Goal: Transaction & Acquisition: Purchase product/service

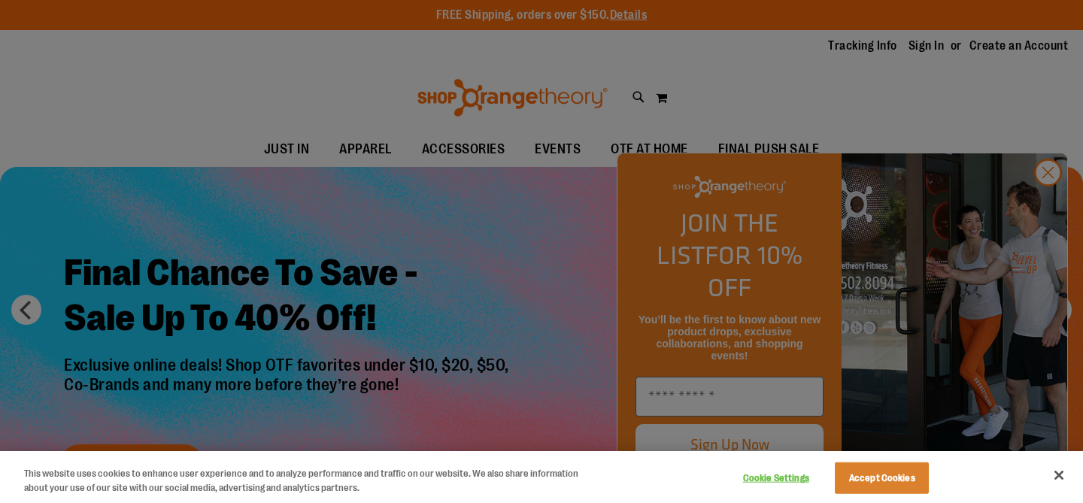
click at [1054, 205] on div at bounding box center [541, 251] width 1083 height 503
click at [865, 484] on button "Accept Cookies" at bounding box center [882, 478] width 94 height 32
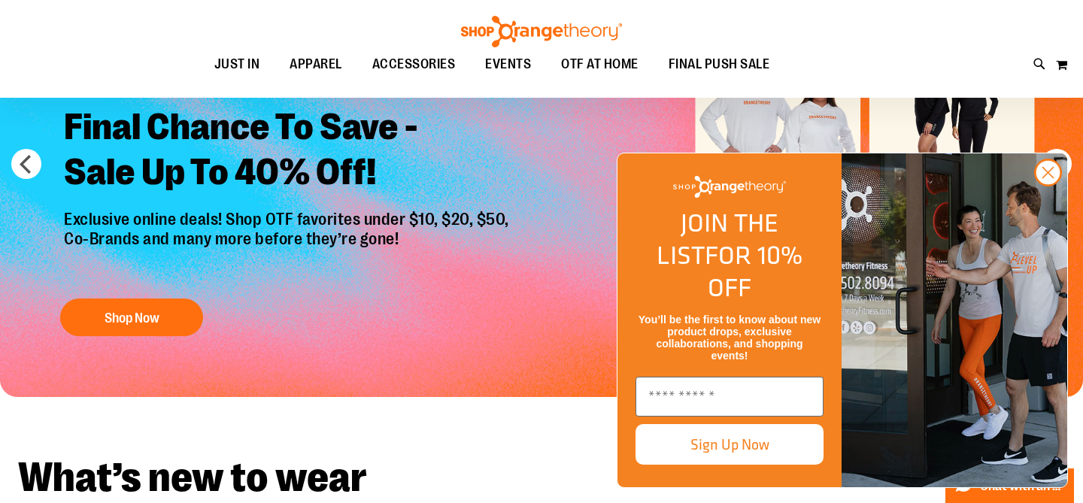
scroll to position [146, 0]
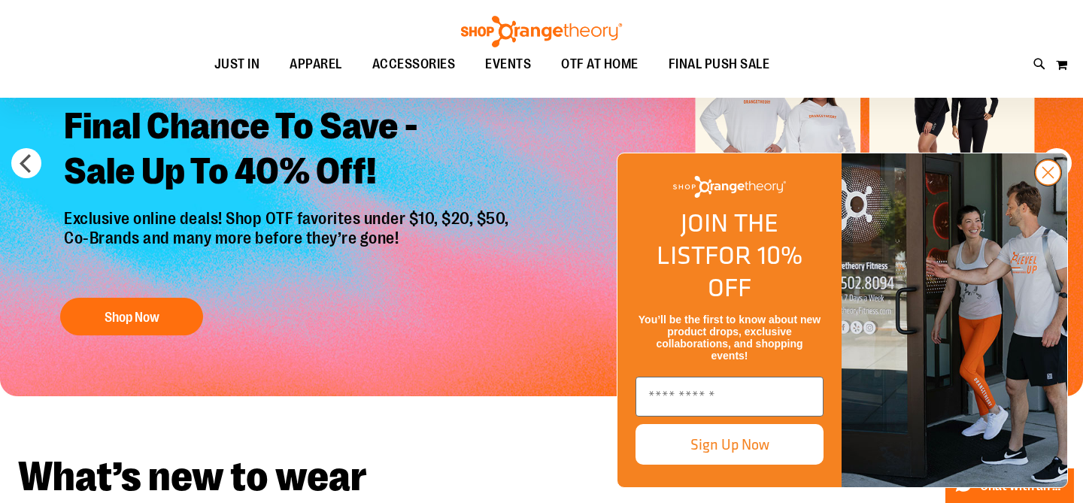
click at [1051, 185] on circle "Close dialog" at bounding box center [1047, 172] width 25 height 25
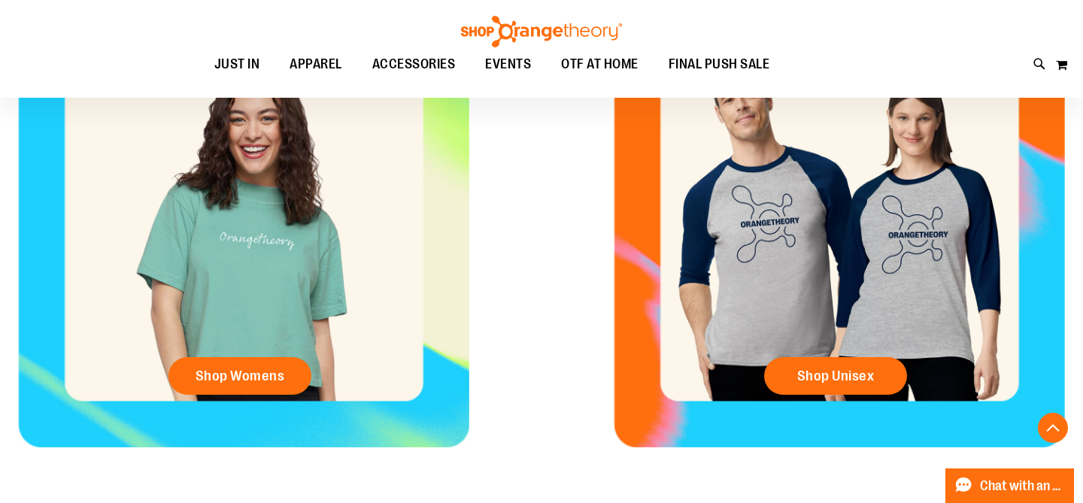
scroll to position [683, 0]
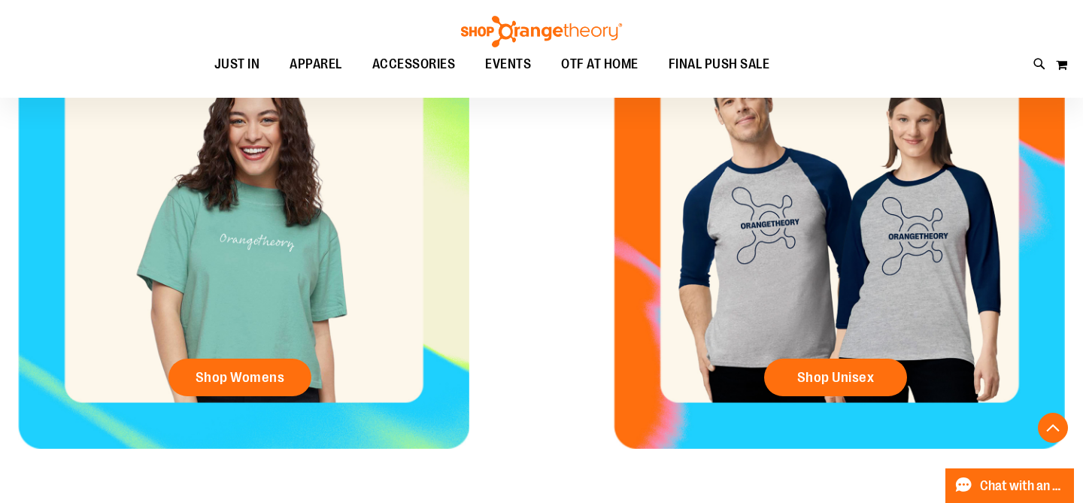
click at [295, 290] on div "Shop Womens" at bounding box center [243, 223] width 487 height 451
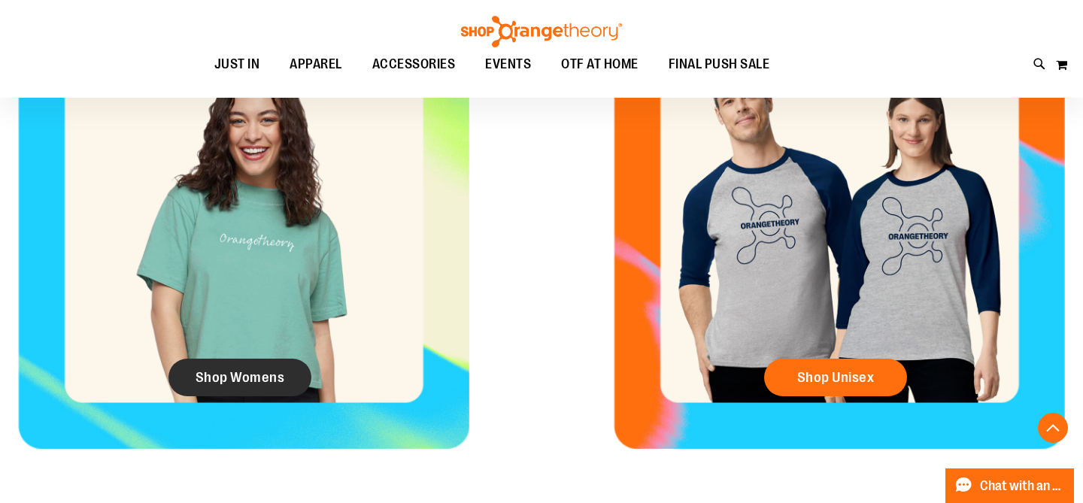
click at [217, 378] on span "Shop Womens" at bounding box center [239, 377] width 89 height 17
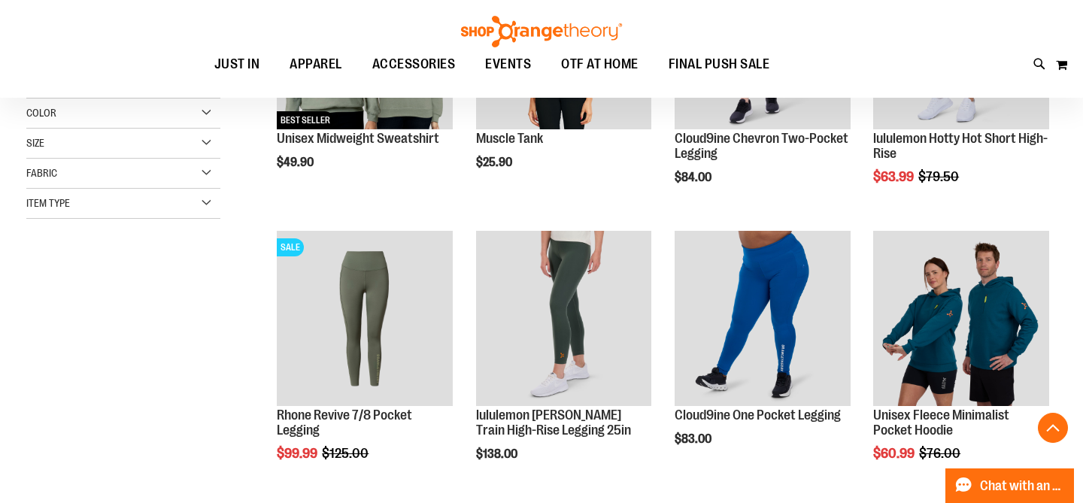
scroll to position [356, 0]
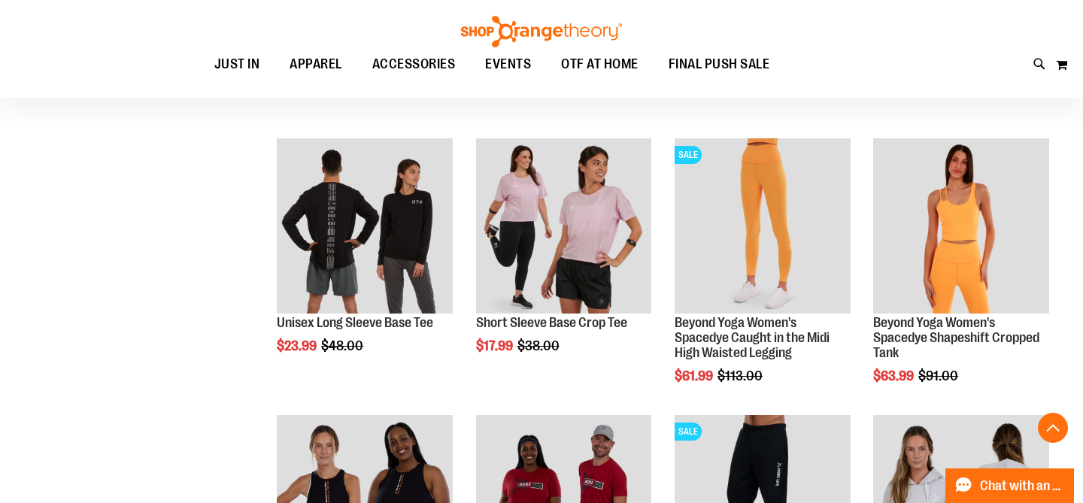
scroll to position [1280, 0]
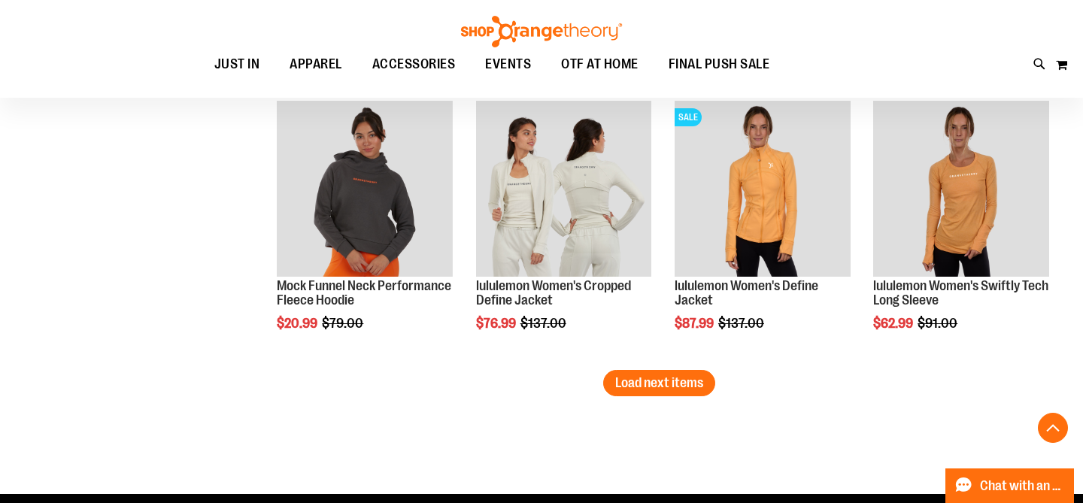
scroll to position [2422, 0]
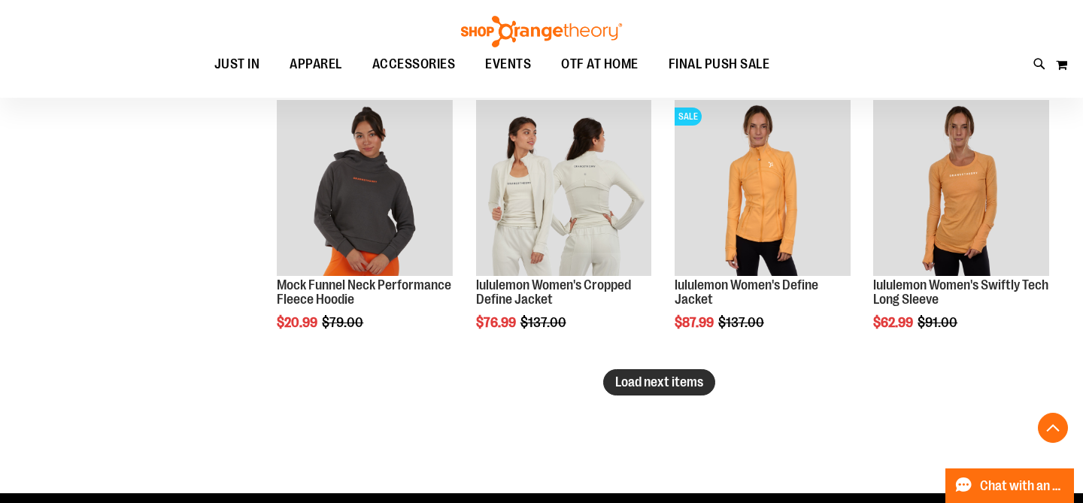
click at [686, 381] on span "Load next items" at bounding box center [659, 381] width 88 height 15
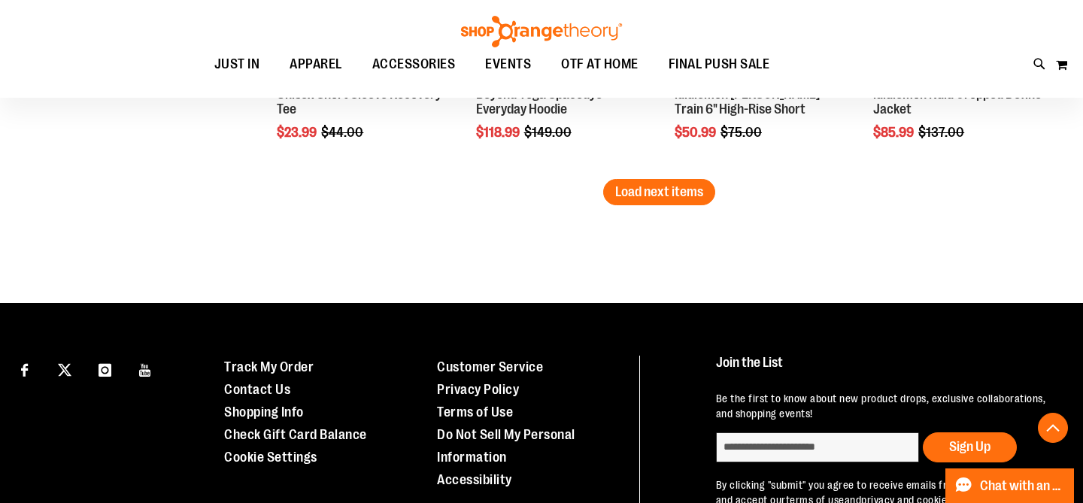
scroll to position [3444, 0]
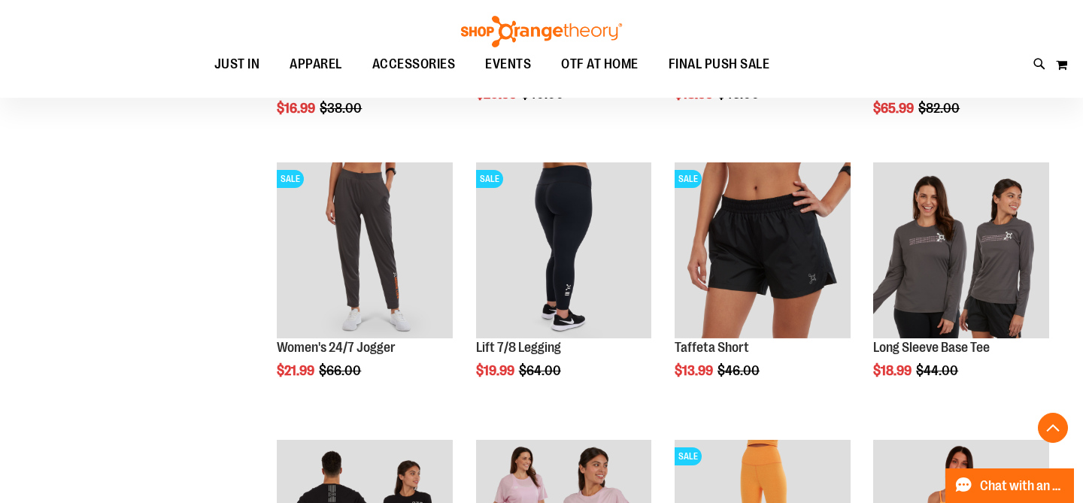
scroll to position [255, 0]
